Goal: Contribute content

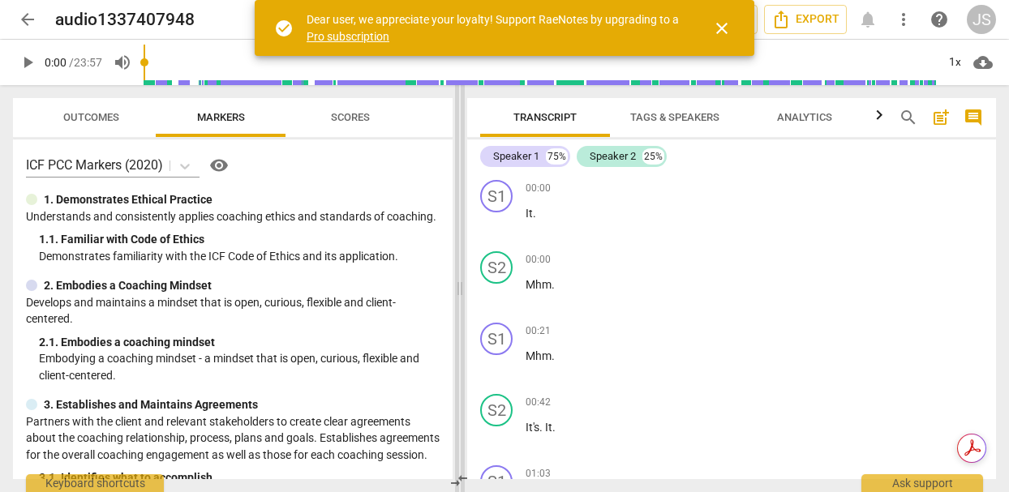
drag, startPoint x: 504, startPoint y: 290, endPoint x: 458, endPoint y: 292, distance: 45.4
click at [458, 292] on span at bounding box center [460, 288] width 10 height 407
click at [82, 118] on span "Outcomes" at bounding box center [91, 117] width 56 height 12
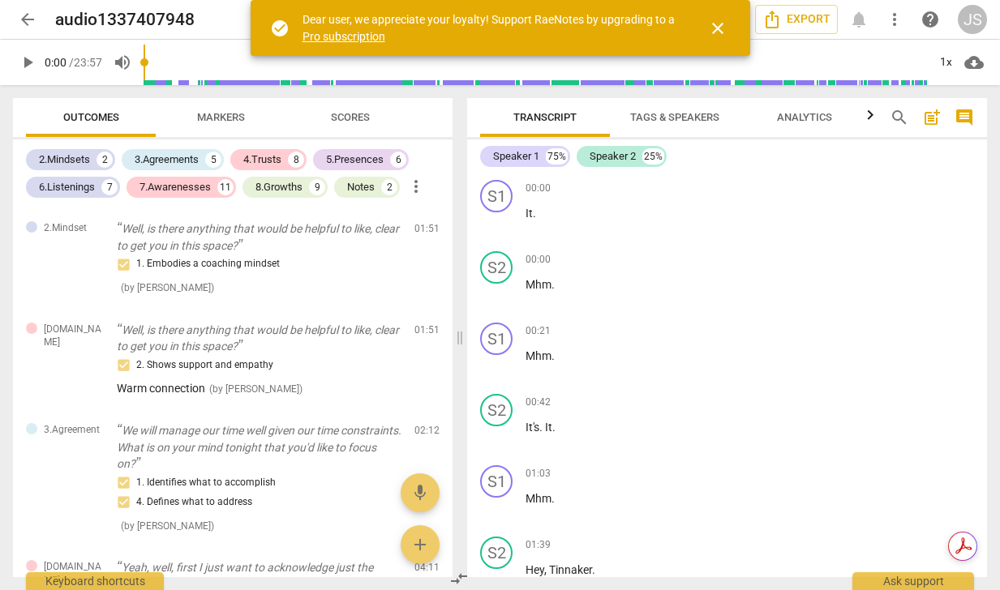
click at [934, 114] on span "post_add" at bounding box center [931, 117] width 19 height 19
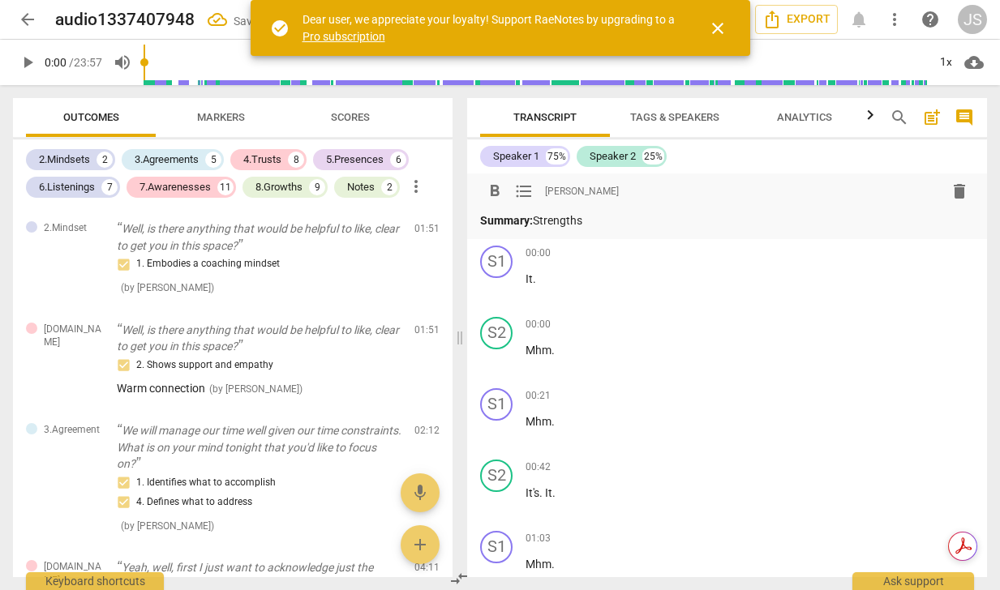
click at [540, 219] on p "Summary: Strengths" at bounding box center [727, 220] width 494 height 17
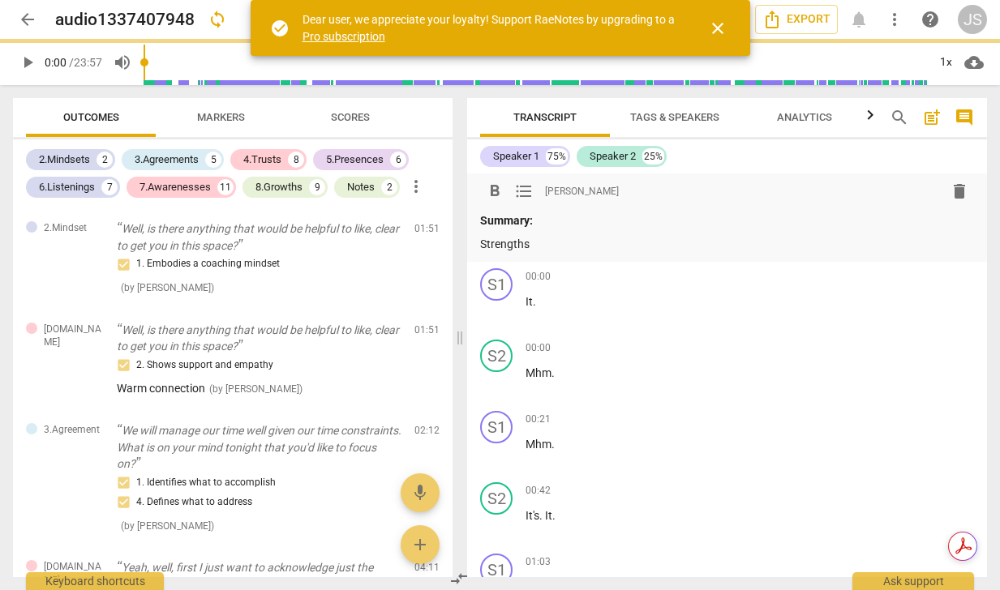
click at [552, 219] on p "Summary:" at bounding box center [727, 220] width 494 height 17
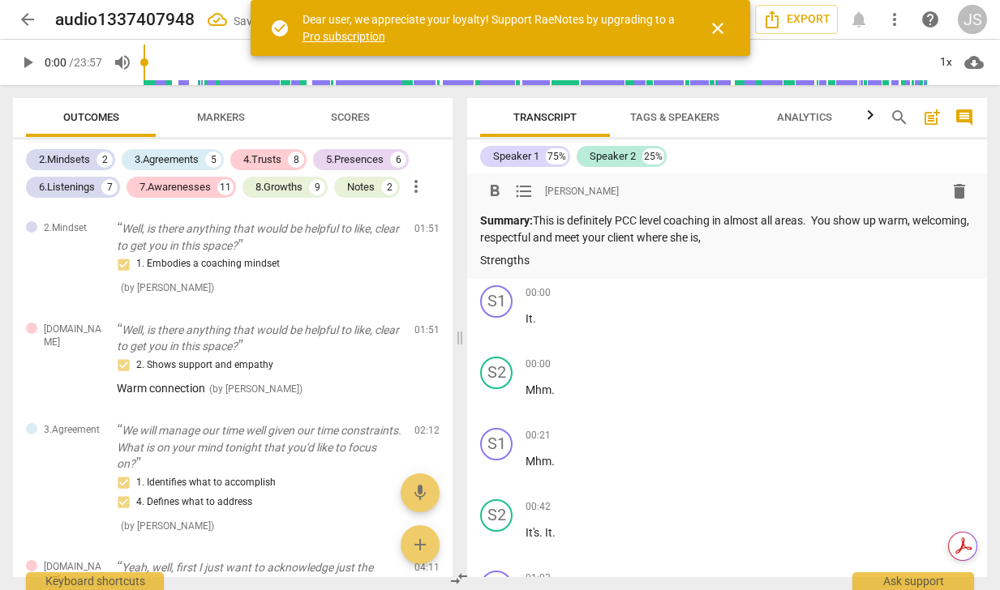
click at [618, 237] on p "Summary: This is definitely PCC level coaching in almost all areas. You show up…" at bounding box center [727, 228] width 494 height 33
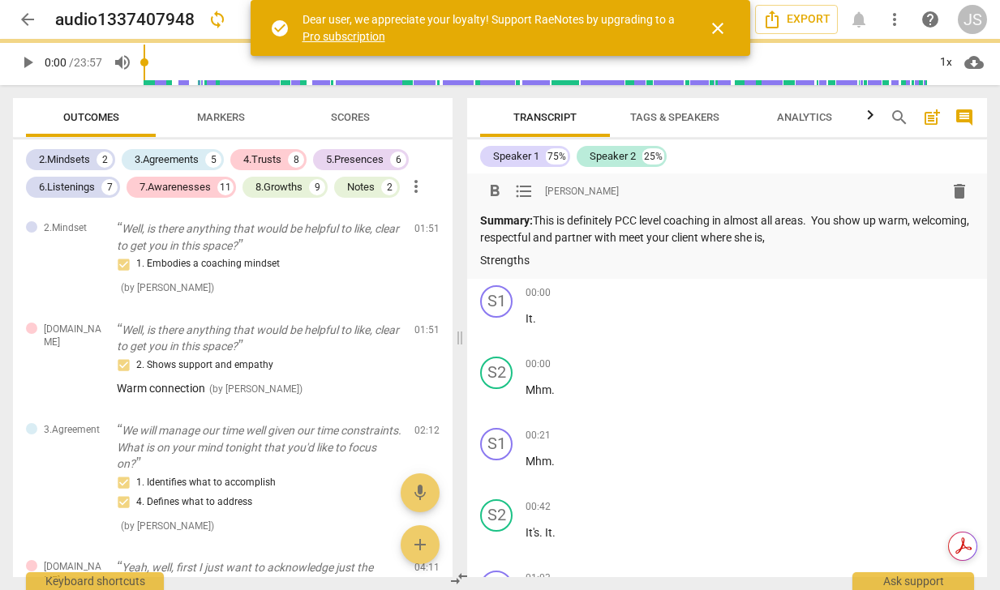
click at [706, 238] on p "Summary: This is definitely PCC level coaching in almost all areas. You show up…" at bounding box center [727, 228] width 494 height 33
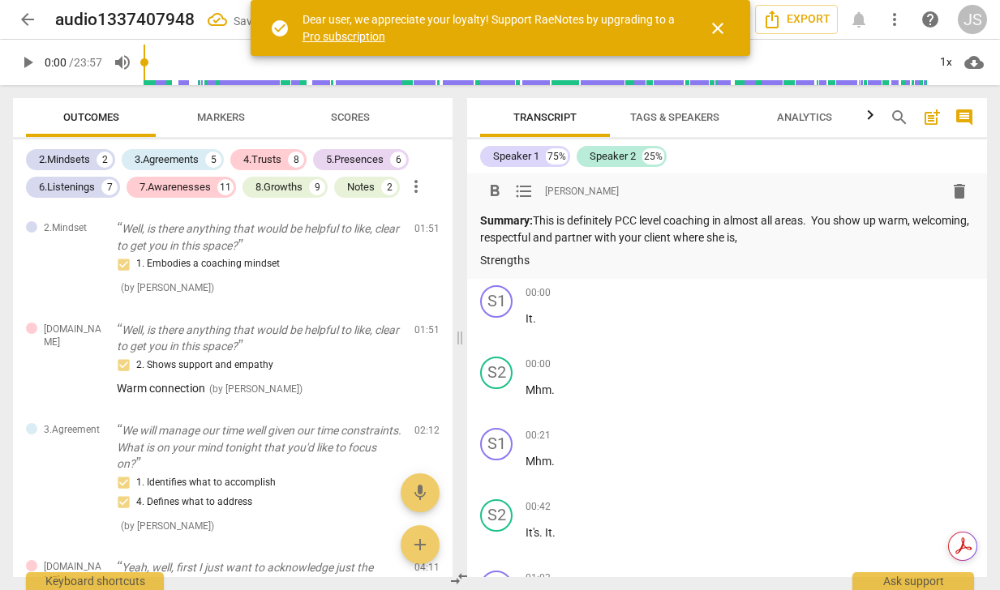
click at [733, 239] on p "Summary: This is definitely PCC level coaching in almost all areas. You show up…" at bounding box center [727, 228] width 494 height 33
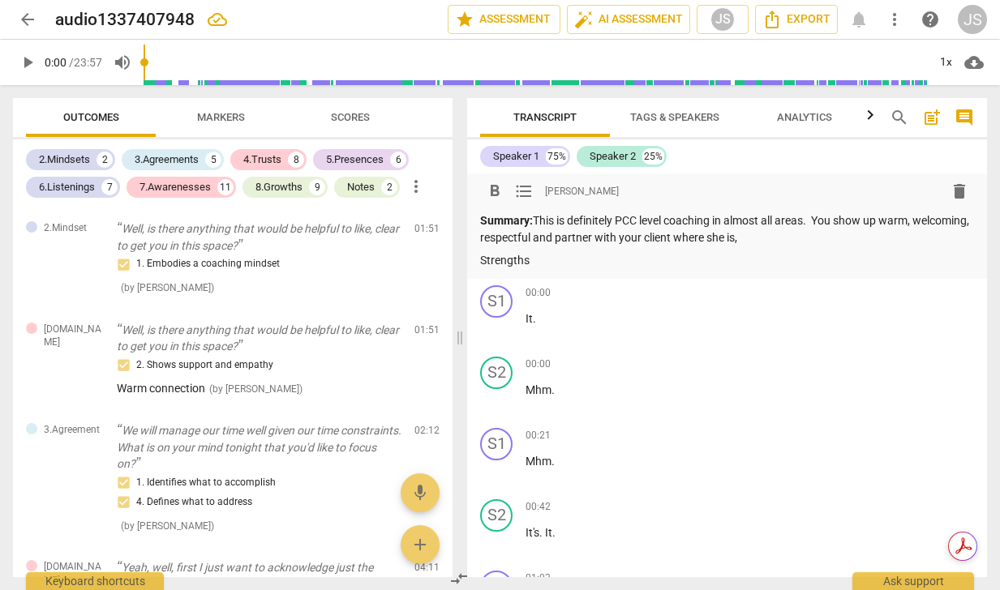
click at [616, 239] on p "Summary: This is definitely PCC level coaching in almost all areas. You show up…" at bounding box center [727, 228] width 494 height 33
click at [664, 240] on p "Summary: This is definitely PCC level coaching in almost all areas. You show up…" at bounding box center [727, 228] width 494 height 33
click at [762, 238] on p "Summary: This is definitely PCC level coaching in almost all areas. You show up…" at bounding box center [727, 228] width 494 height 33
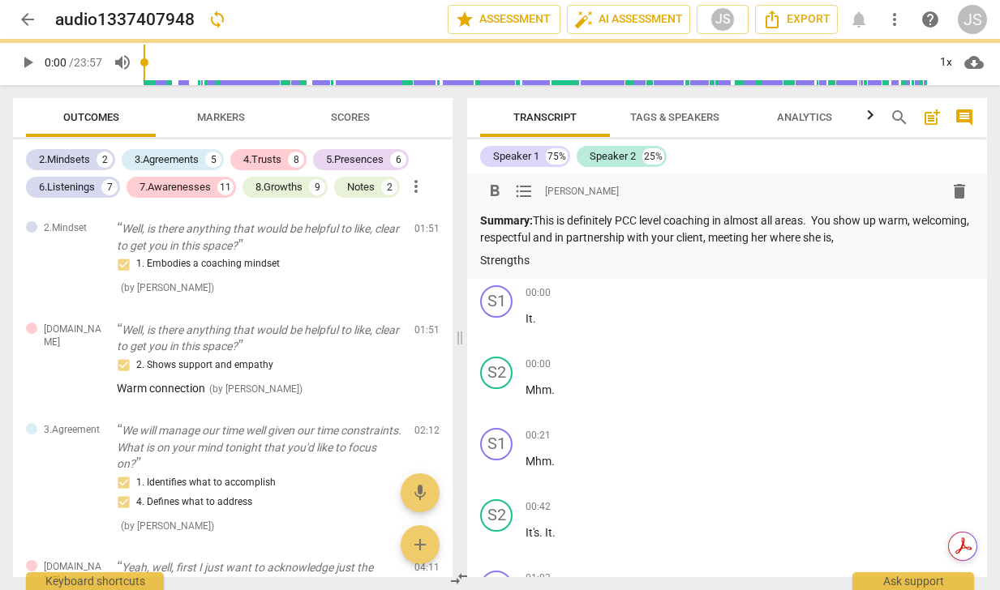
click at [894, 240] on p "Summary: This is definitely PCC level coaching in almost all areas. You show up…" at bounding box center [727, 228] width 494 height 33
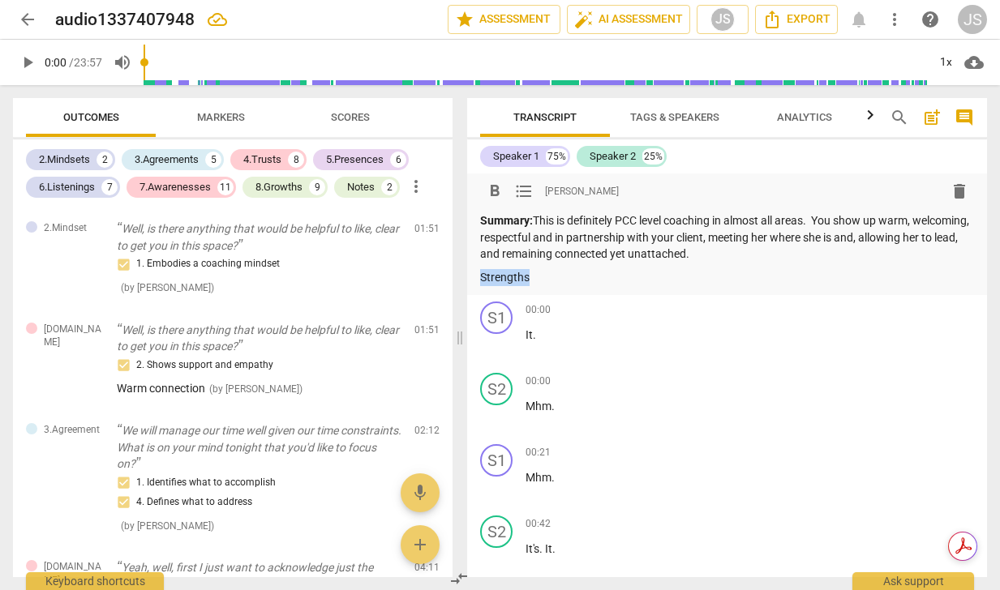
drag, startPoint x: 482, startPoint y: 277, endPoint x: 542, endPoint y: 279, distance: 60.1
click at [542, 279] on p "Strengths" at bounding box center [727, 277] width 494 height 17
click at [493, 190] on span "format_bold" at bounding box center [494, 191] width 19 height 19
click at [531, 275] on p "Strengths" at bounding box center [727, 277] width 494 height 17
click at [497, 191] on span "format_bold" at bounding box center [494, 191] width 19 height 19
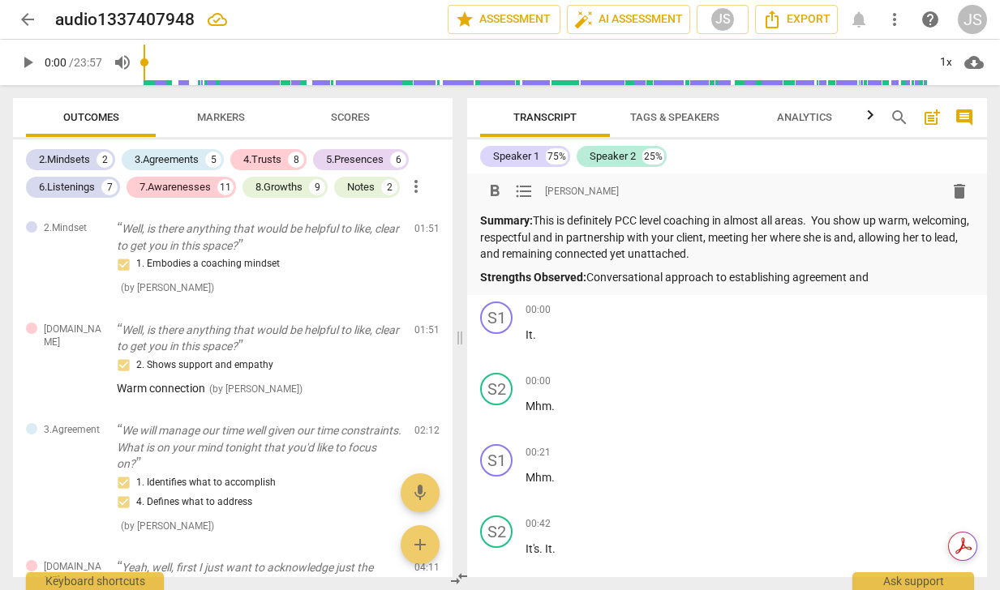
click at [670, 279] on p "Strengths Observed: Conversational approach to establishing agreement and" at bounding box center [727, 277] width 494 height 17
drag, startPoint x: 924, startPoint y: 276, endPoint x: 950, endPoint y: 277, distance: 26.0
click at [950, 277] on p "Strengths Observed: Conversational and thorough approach to establishing agreem…" at bounding box center [727, 277] width 494 height 17
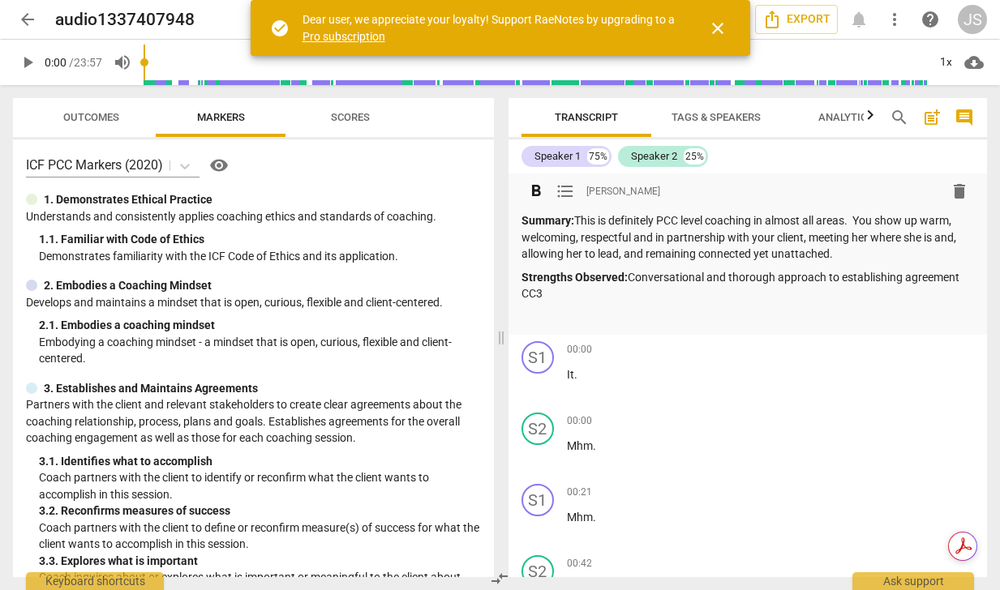
click at [541, 295] on p "Strengths Observed: Conversational and thorough approach to establishing agreem…" at bounding box center [747, 285] width 453 height 33
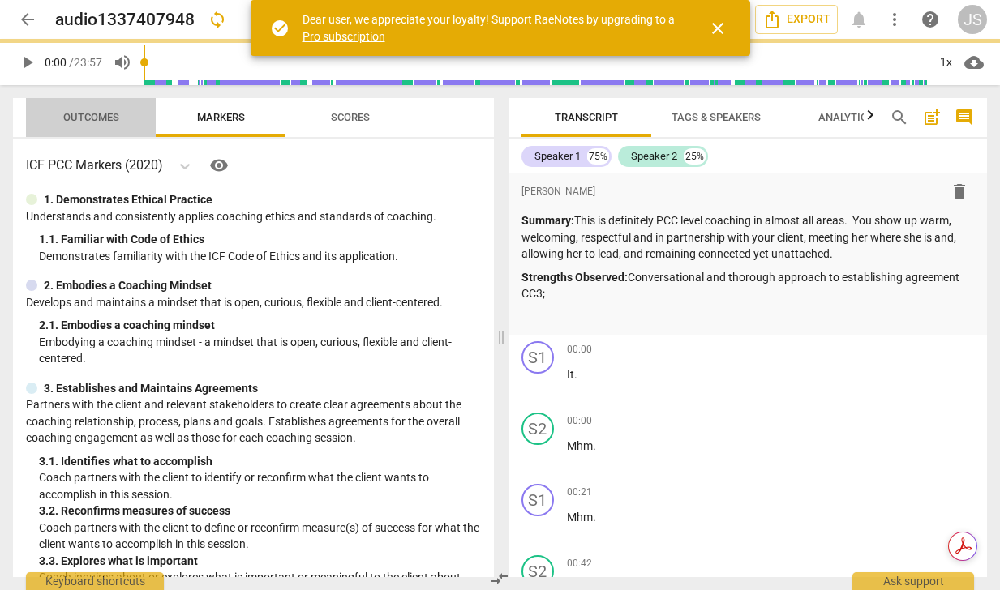
click at [98, 114] on span "Outcomes" at bounding box center [91, 117] width 56 height 12
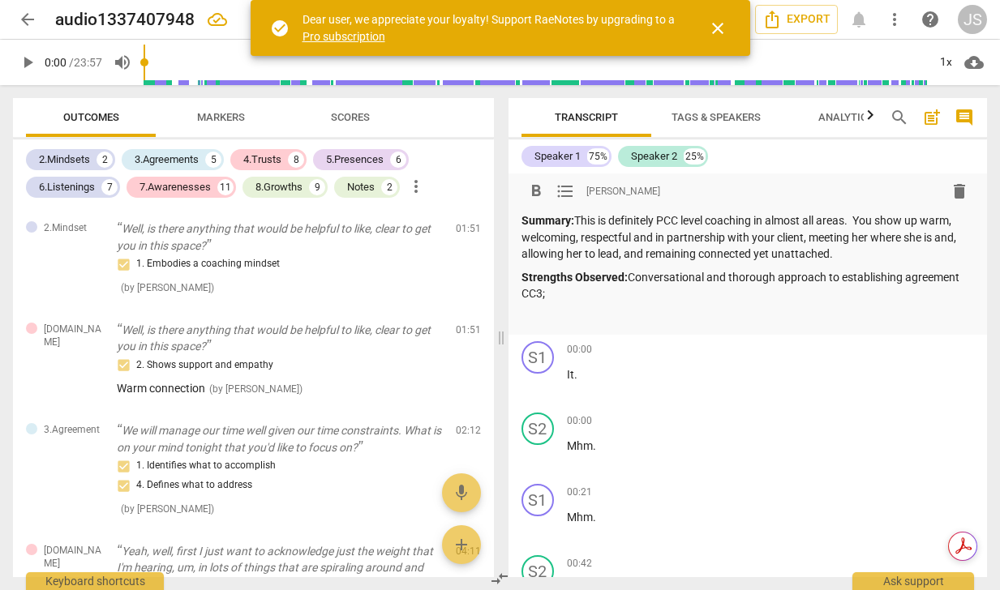
click at [556, 293] on p "Strengths Observed: Conversational and thorough approach to establishing agreem…" at bounding box center [747, 285] width 453 height 33
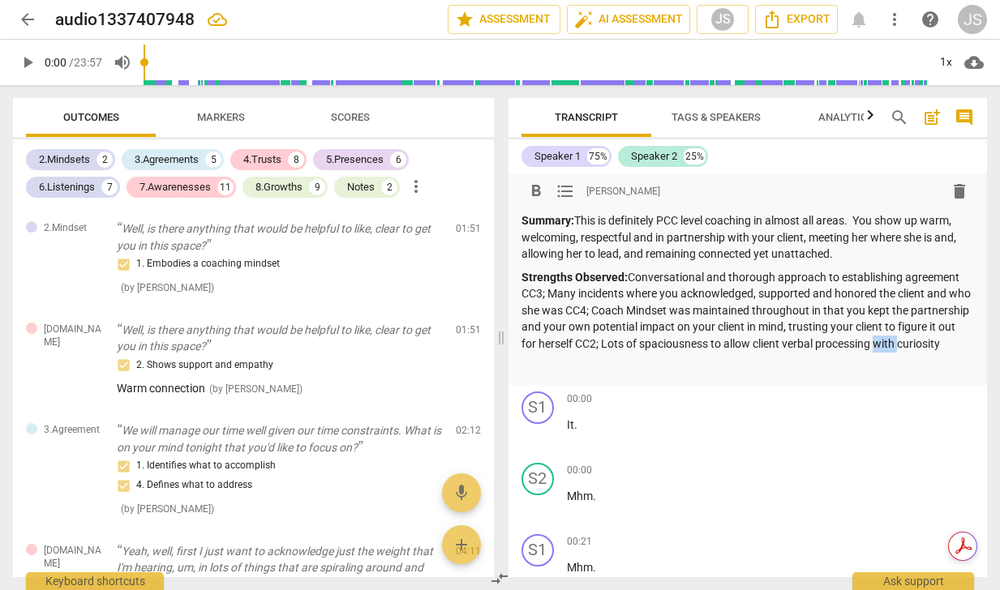
drag, startPoint x: 938, startPoint y: 345, endPoint x: 964, endPoint y: 346, distance: 26.0
click at [964, 346] on p "Strengths Observed: Conversational and thorough approach to establishing agreem…" at bounding box center [747, 311] width 453 height 84
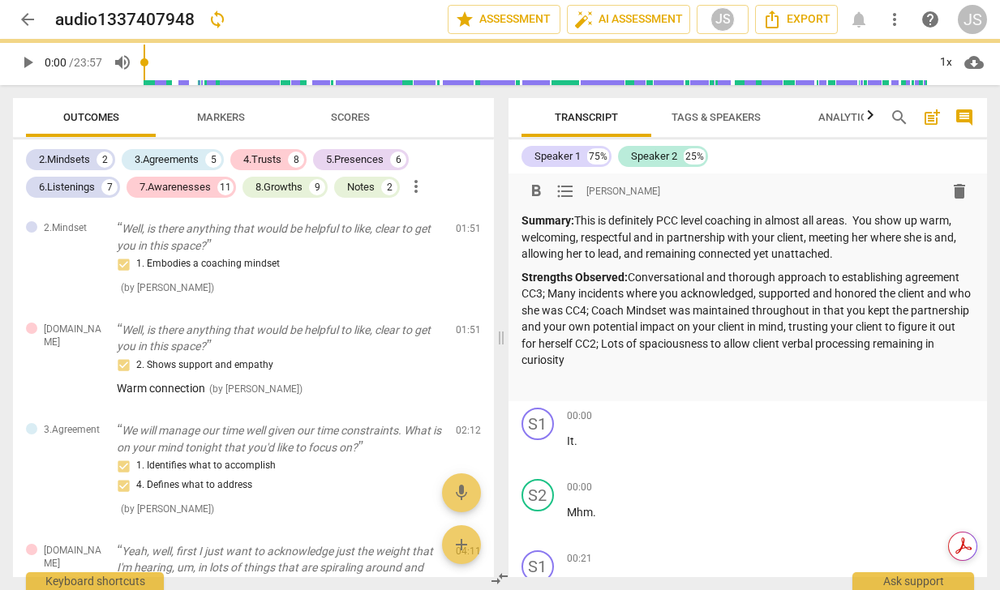
click at [641, 361] on p "Strengths Observed: Conversational and thorough approach to establishing agreem…" at bounding box center [747, 319] width 453 height 100
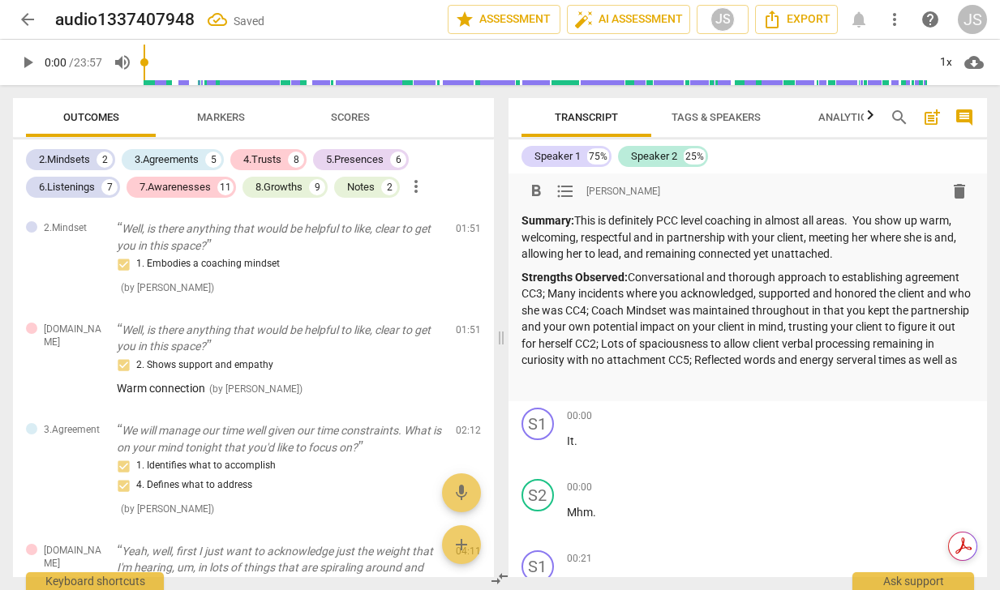
click at [920, 362] on p "Strengths Observed: Conversational and thorough approach to establishing agreem…" at bounding box center [747, 319] width 453 height 100
click at [611, 369] on p "Strengths Observed: Conversational and thorough approach to establishing agreem…" at bounding box center [747, 319] width 453 height 100
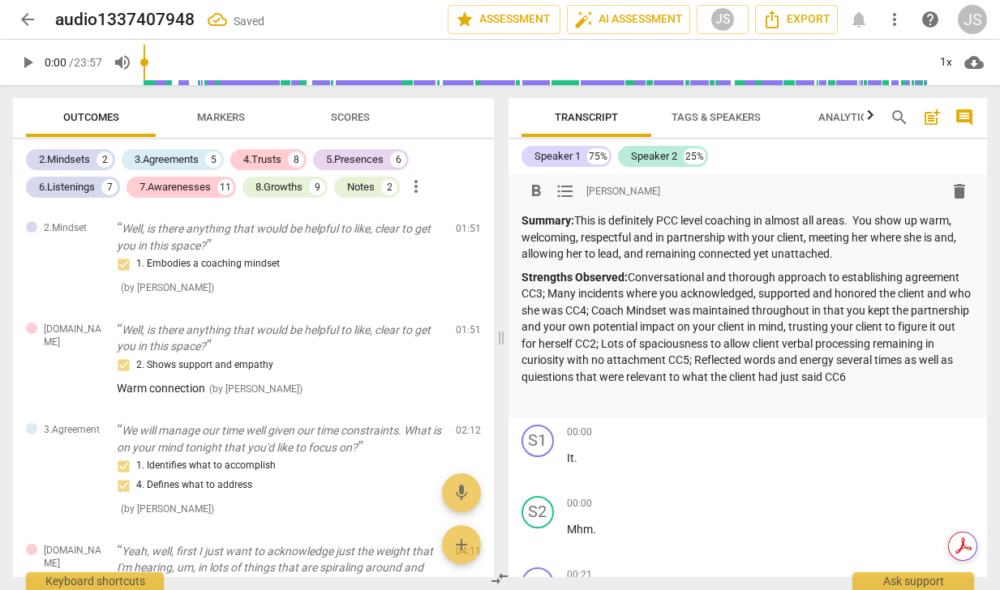
click at [623, 375] on p "Strengths Observed: Conversational and thorough approach to establishing agreem…" at bounding box center [747, 327] width 453 height 117
click at [930, 375] on p "Strengths Observed: Conversational and thorough approach to establishing agreem…" at bounding box center [747, 327] width 453 height 117
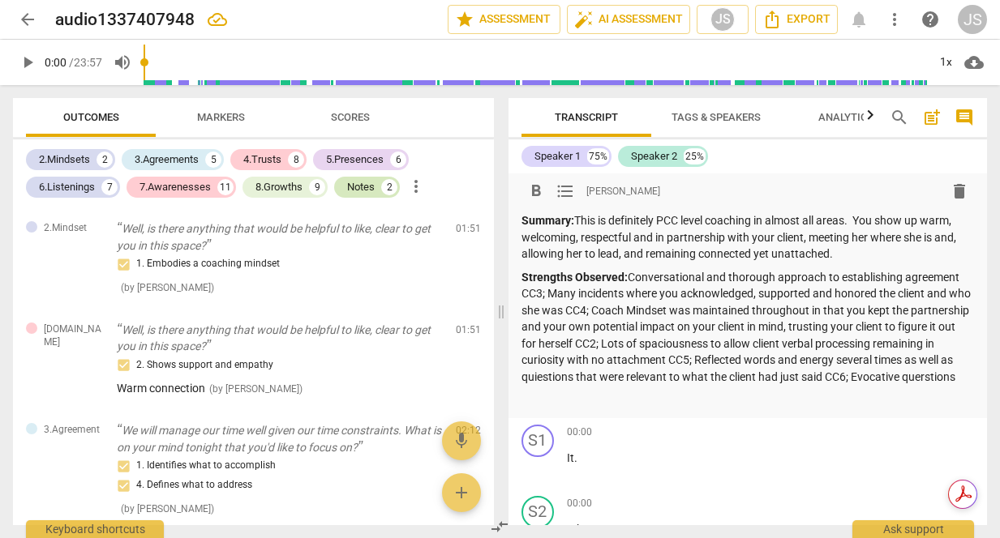
click at [375, 186] on div "Notes" at bounding box center [361, 187] width 28 height 16
